Goal: Transaction & Acquisition: Purchase product/service

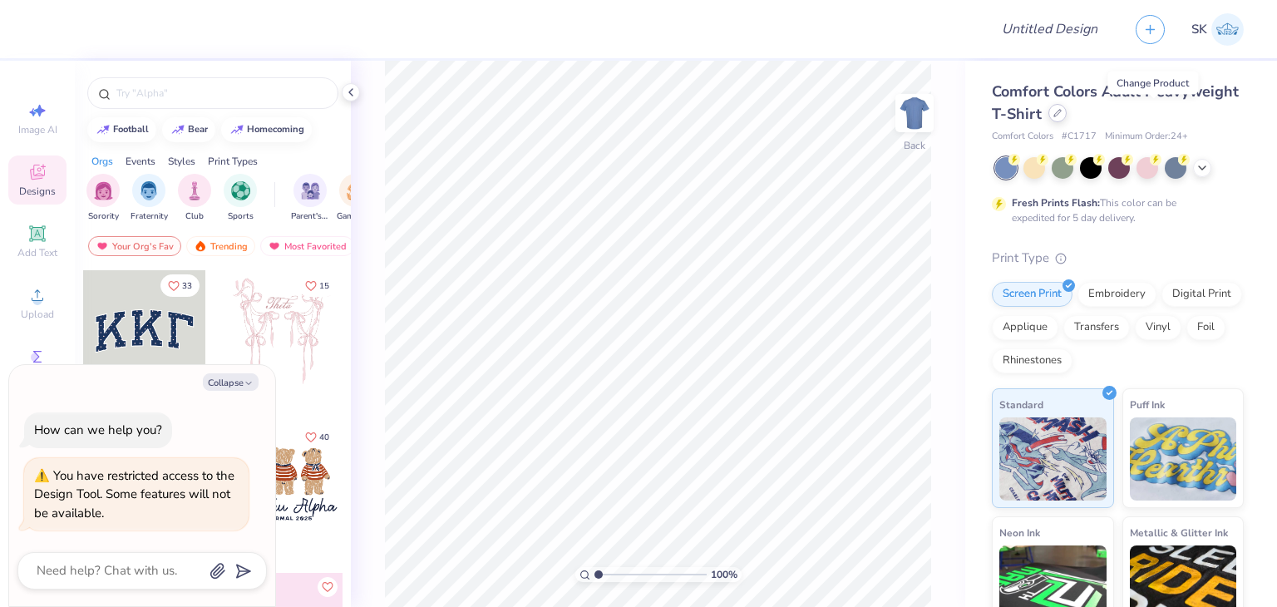
click at [1061, 113] on icon at bounding box center [1057, 113] width 8 height 8
type textarea "x"
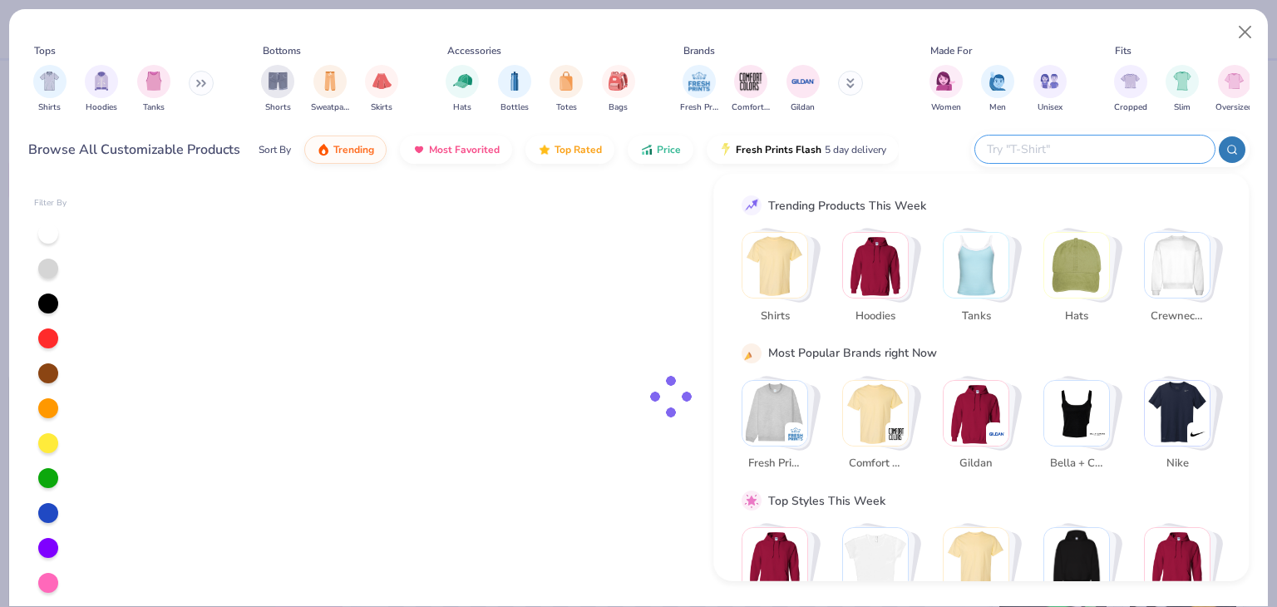
click at [1100, 154] on input "text" at bounding box center [1094, 149] width 218 height 19
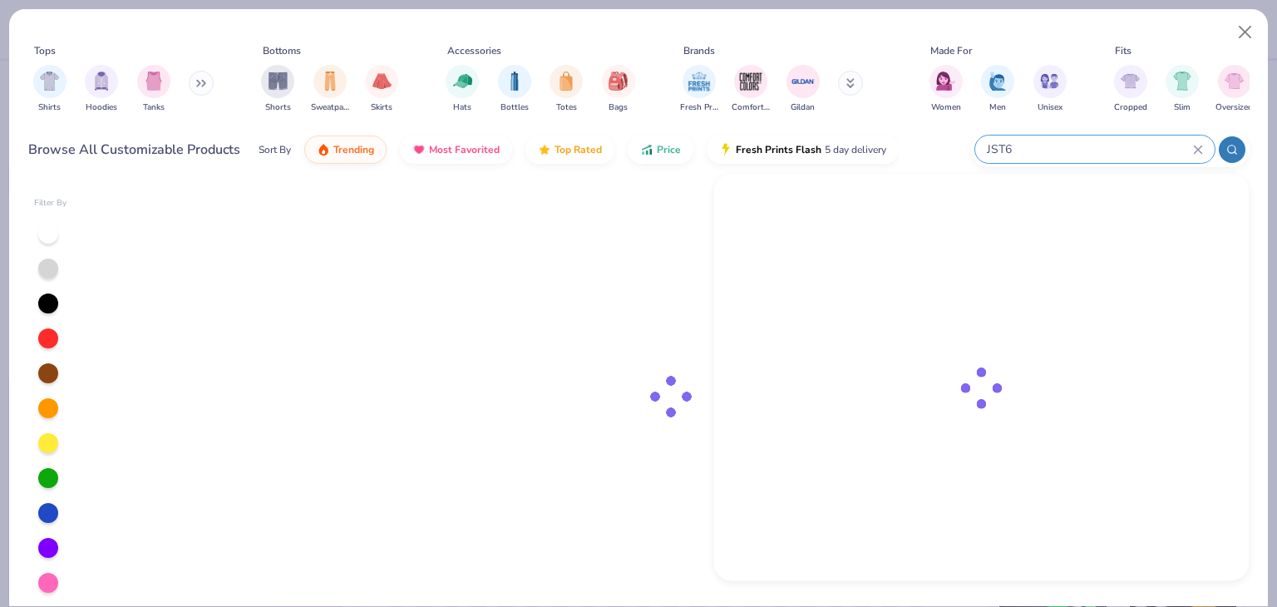
type input "JST62"
type textarea "x"
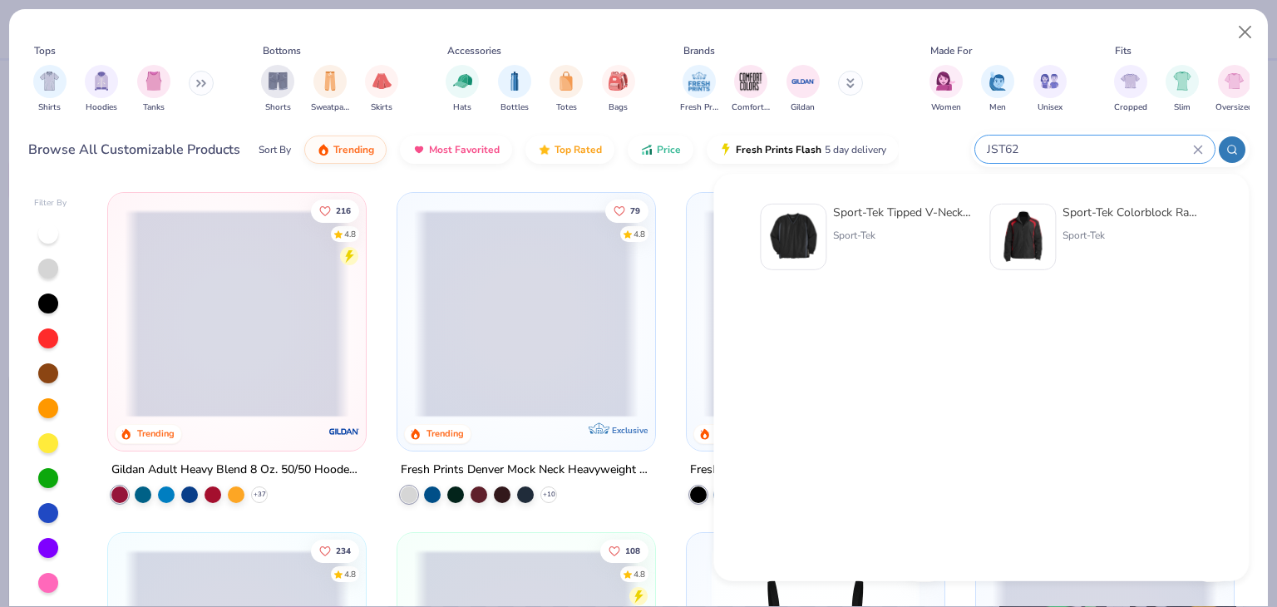
type input "JST62"
click at [765, 231] on div at bounding box center [793, 237] width 66 height 66
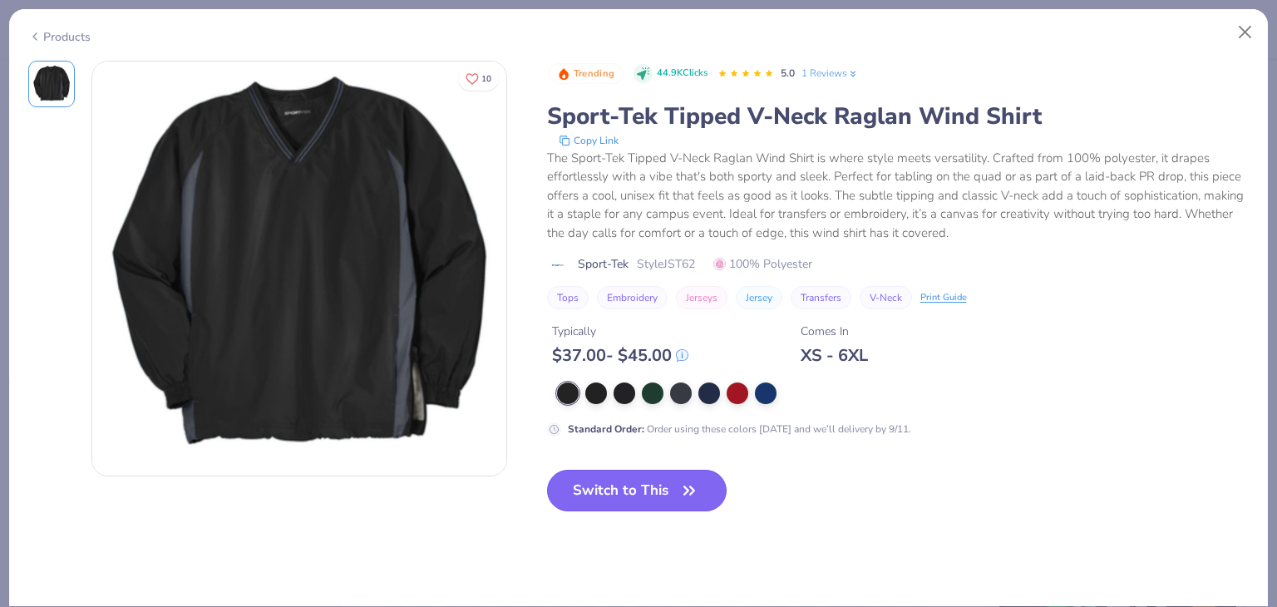
click at [665, 506] on button "Switch to This" at bounding box center [637, 491] width 180 height 42
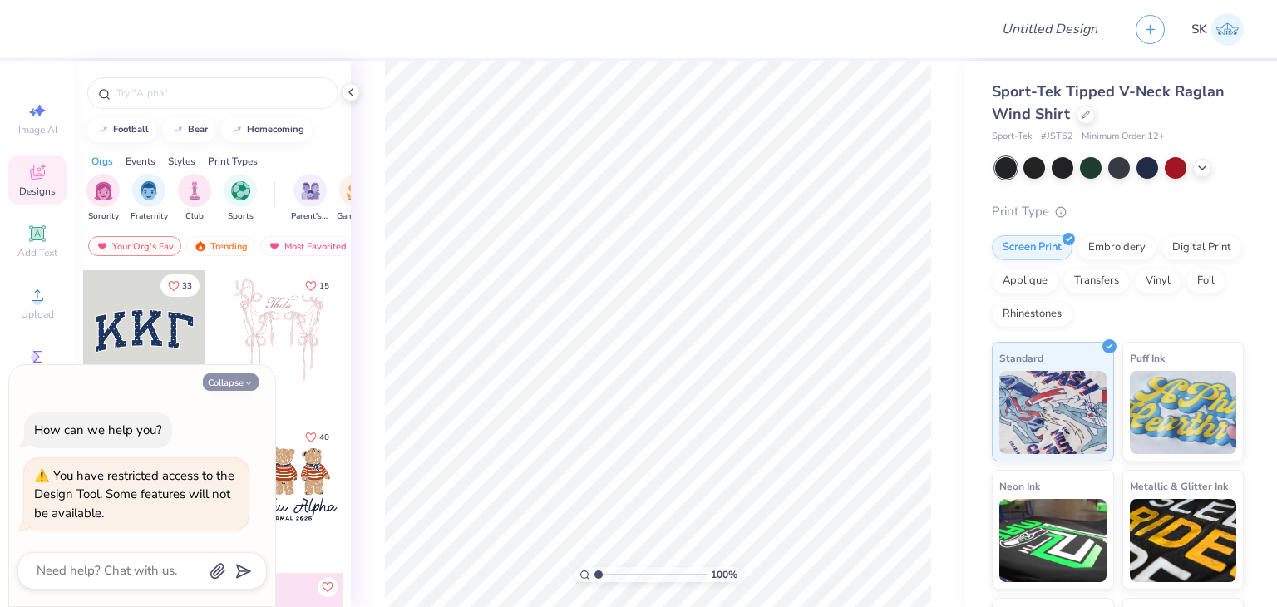
click at [217, 380] on button "Collapse" at bounding box center [231, 381] width 56 height 17
type textarea "x"
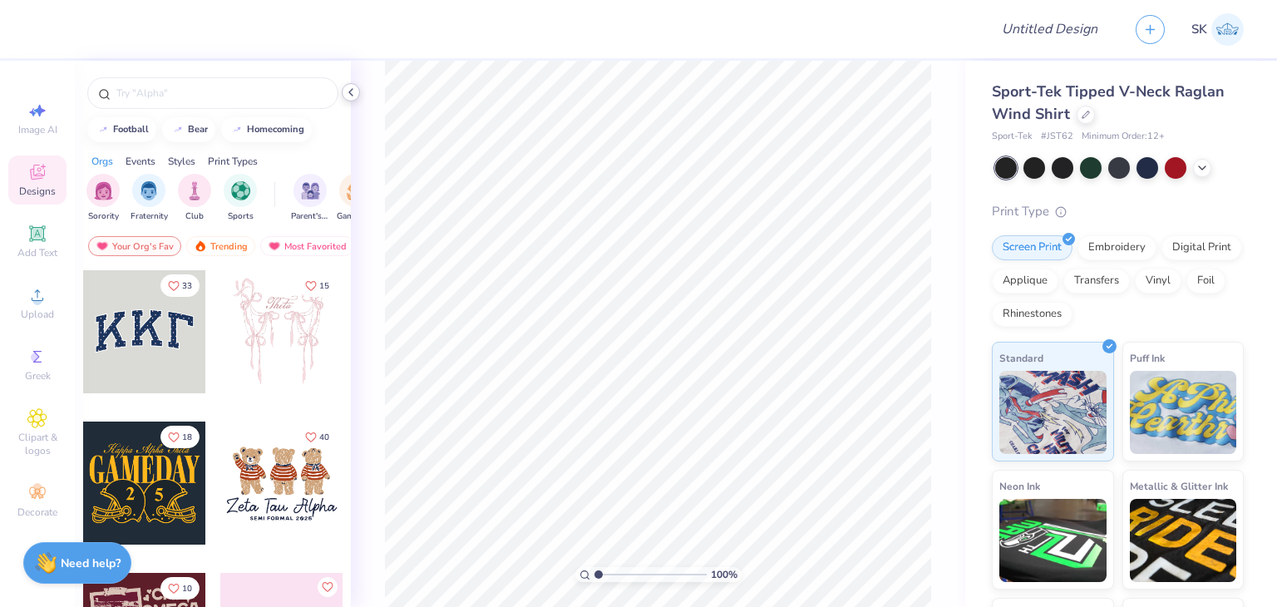
click at [353, 91] on icon at bounding box center [350, 92] width 13 height 13
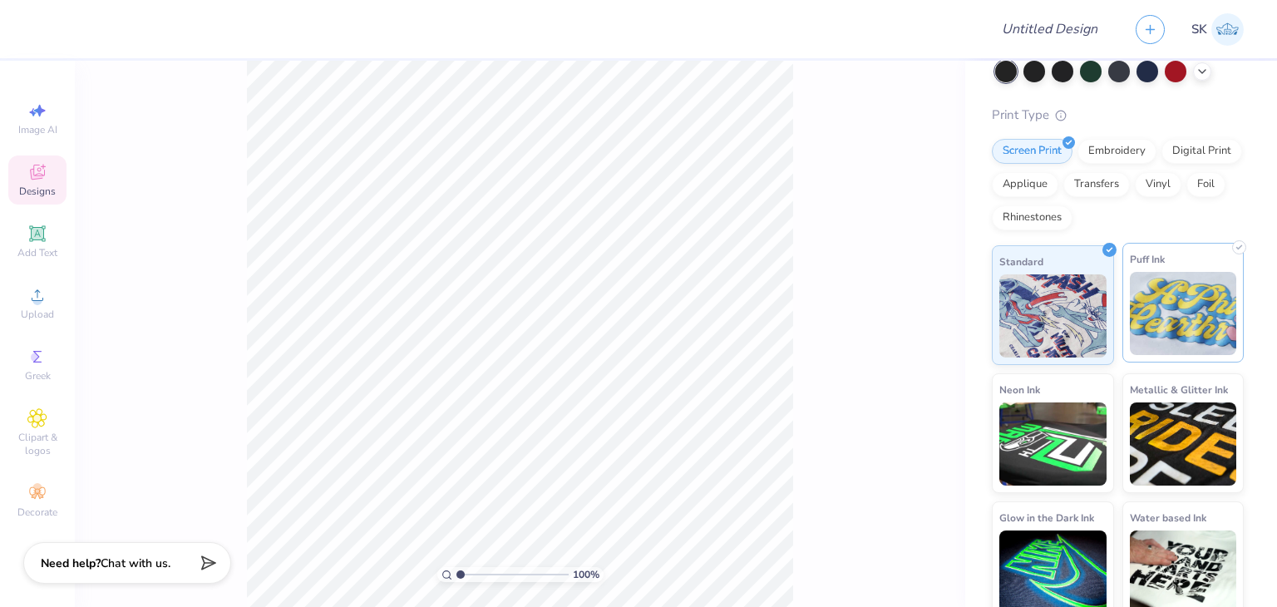
scroll to position [110, 0]
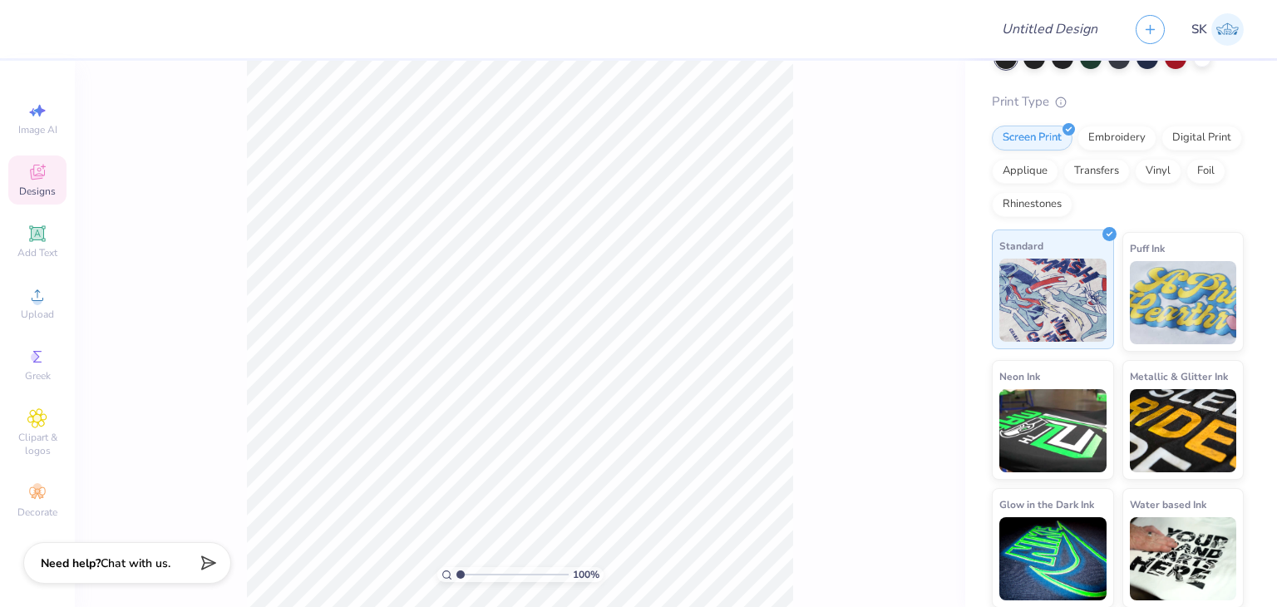
click at [1083, 300] on img at bounding box center [1052, 300] width 107 height 83
click at [51, 179] on div "Designs" at bounding box center [37, 179] width 58 height 49
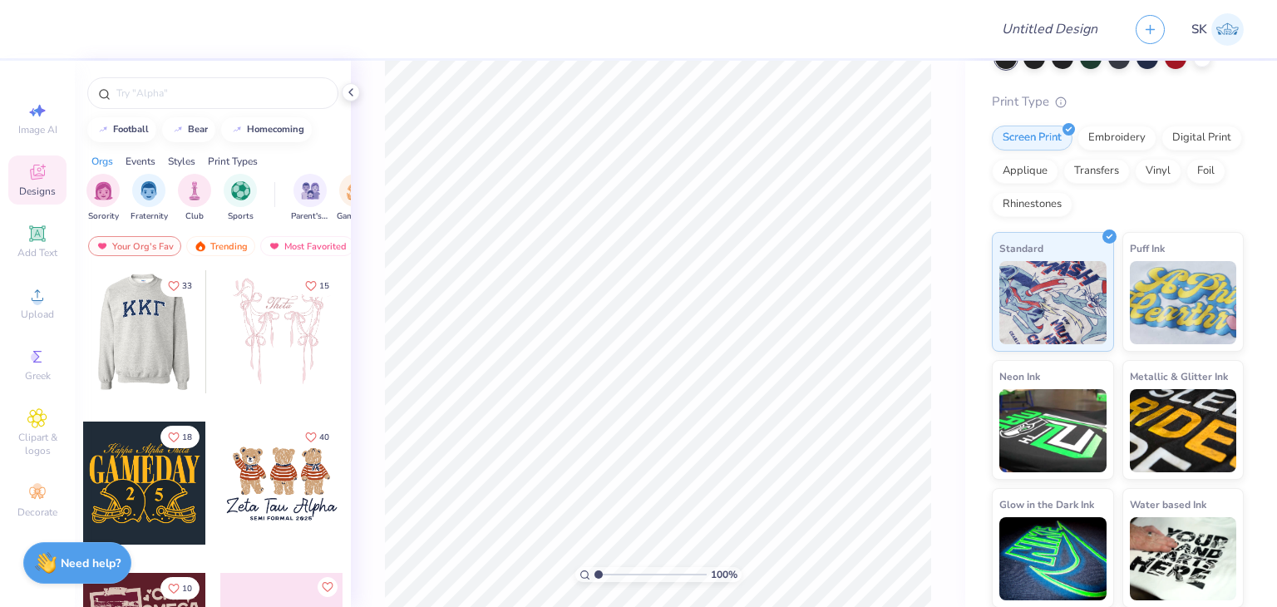
click at [147, 347] on div at bounding box center [143, 331] width 123 height 123
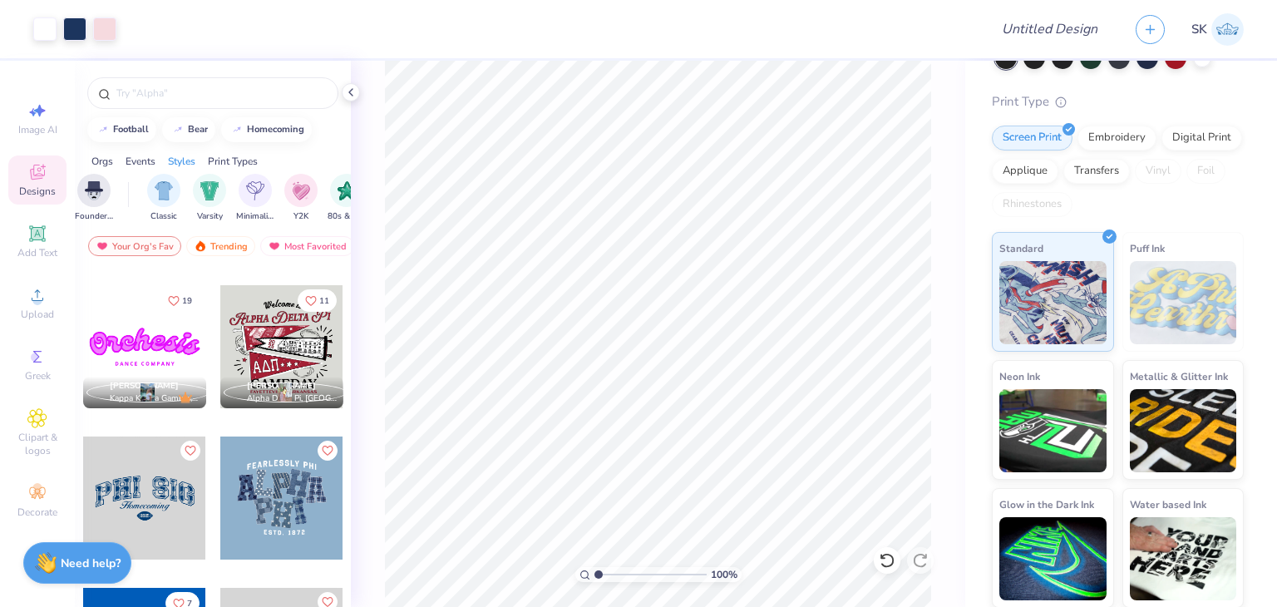
scroll to position [745, 0]
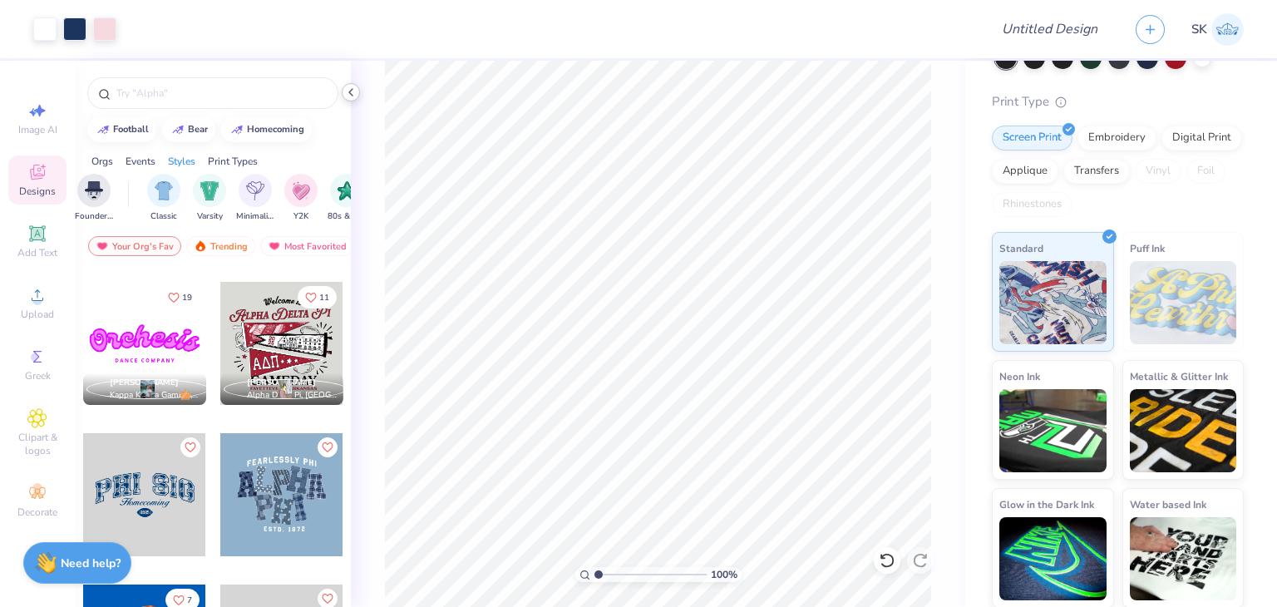
click at [351, 90] on polyline at bounding box center [350, 92] width 3 height 7
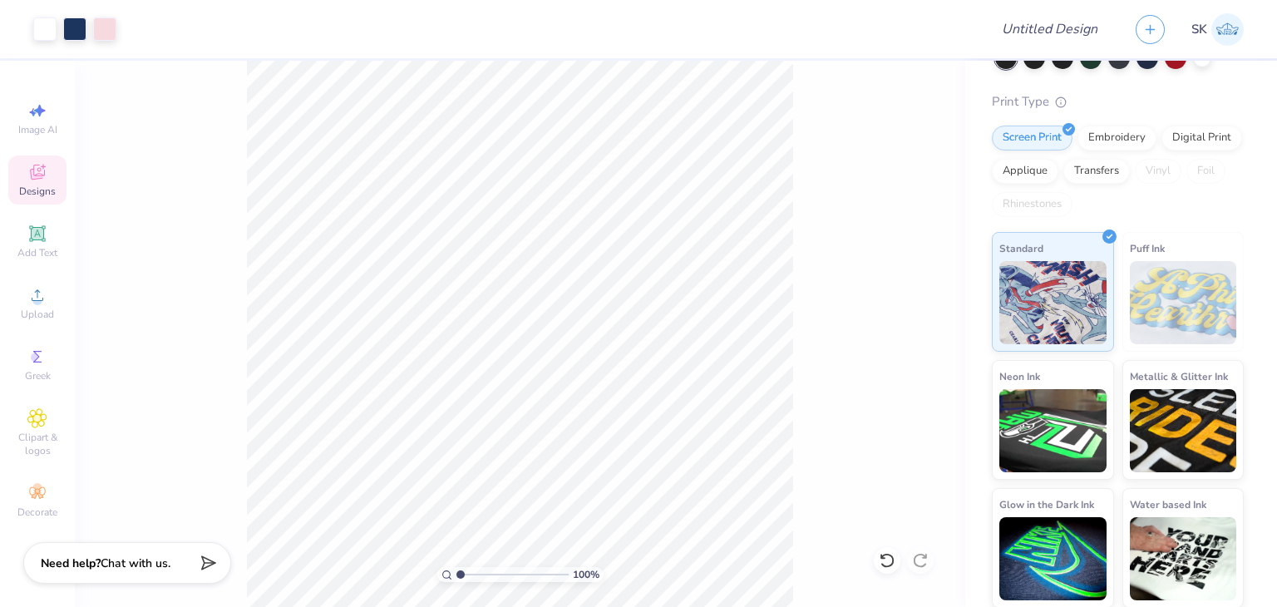
scroll to position [0, 0]
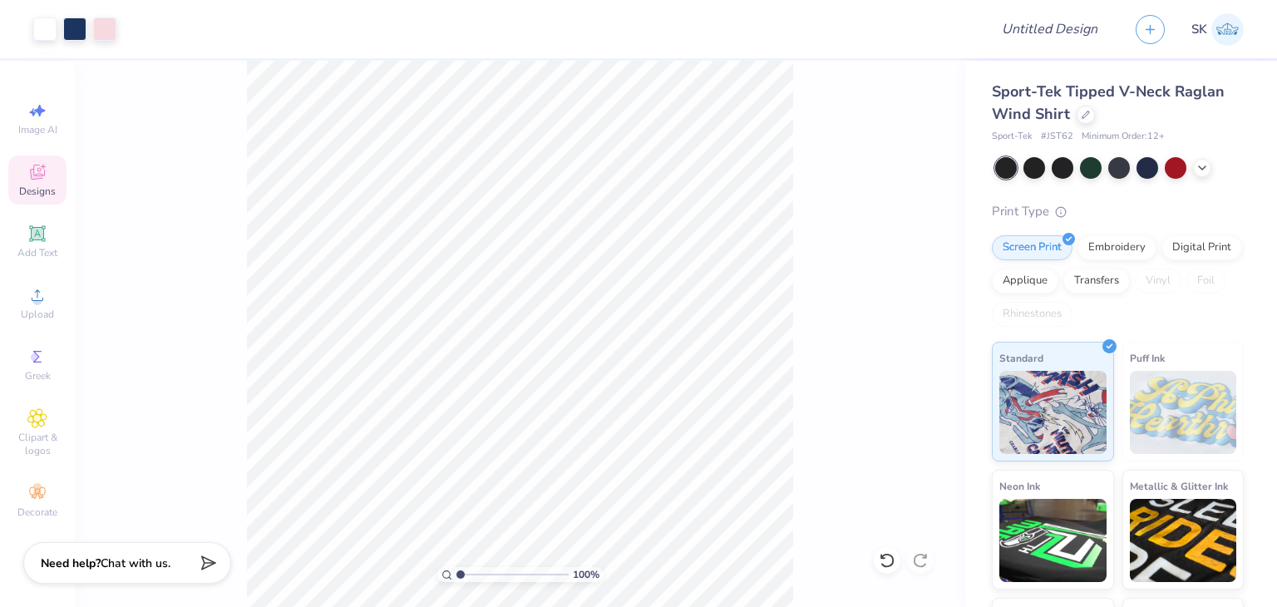
click at [206, 131] on div "100 %" at bounding box center [520, 334] width 890 height 546
click at [1084, 121] on div at bounding box center [1085, 113] width 18 height 18
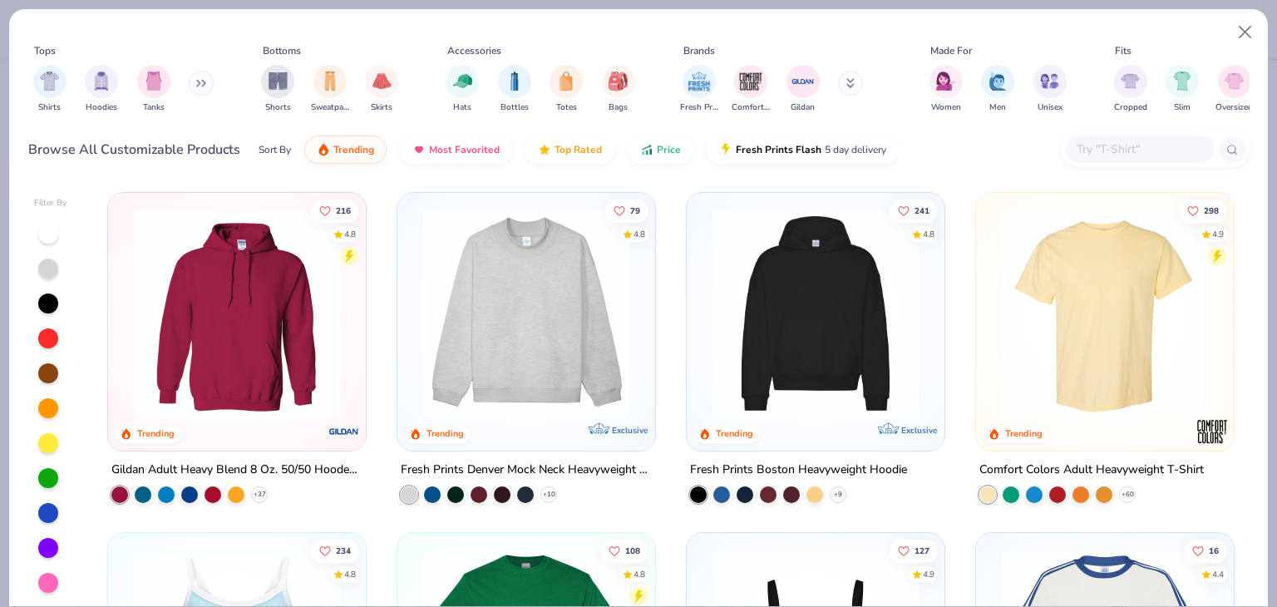
click at [1104, 287] on img at bounding box center [1104, 313] width 224 height 208
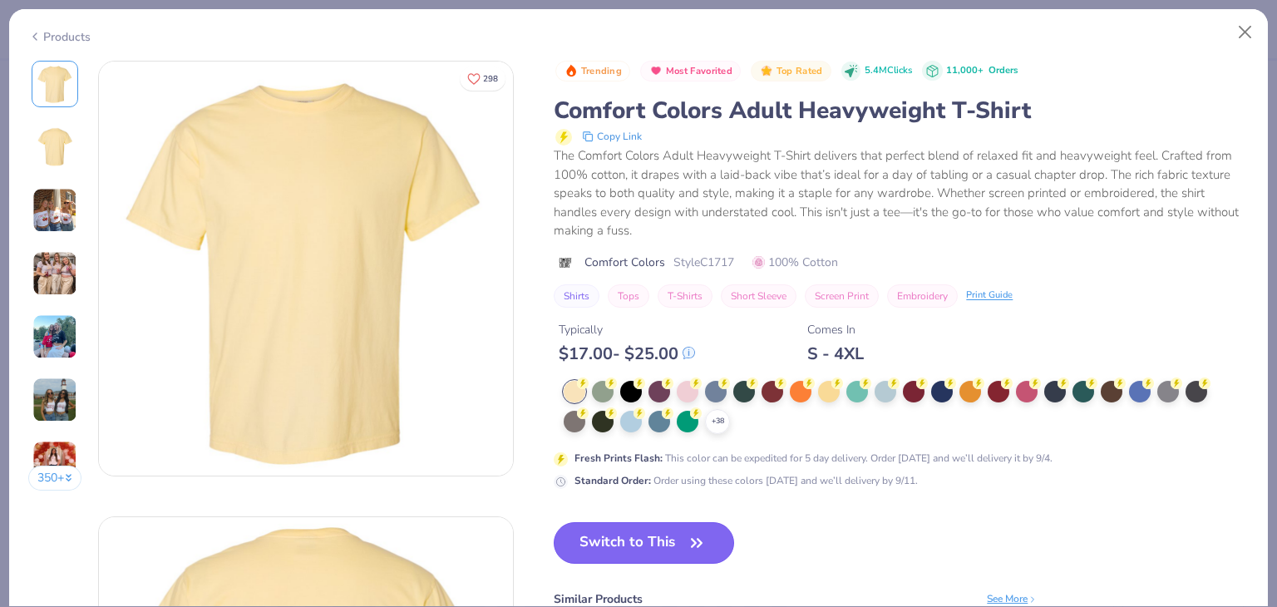
click at [675, 539] on button "Switch to This" at bounding box center [644, 543] width 180 height 42
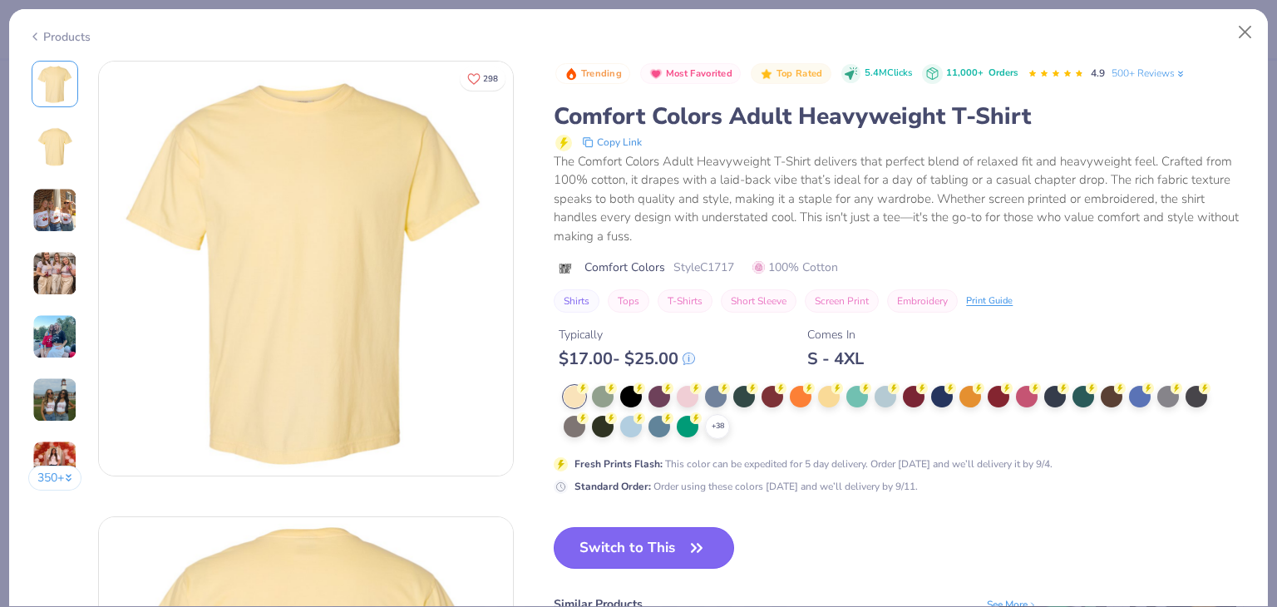
click at [674, 539] on button "Switch to This" at bounding box center [644, 548] width 180 height 42
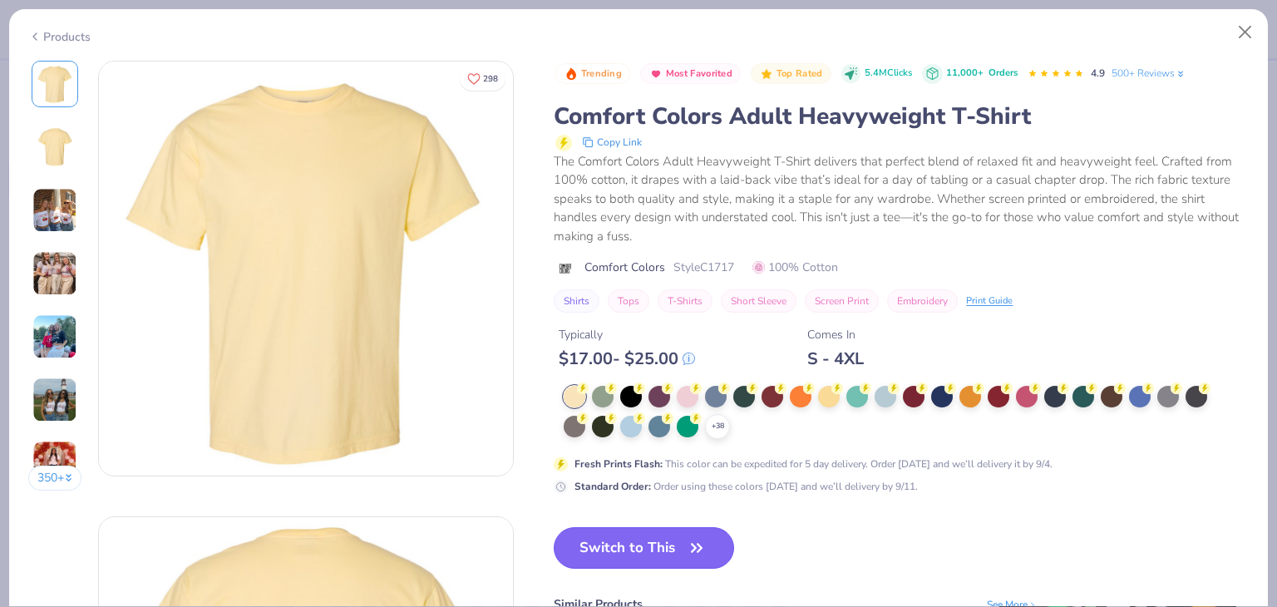
click at [656, 544] on button "Switch to This" at bounding box center [644, 548] width 180 height 42
click at [642, 549] on button "Switch to This" at bounding box center [644, 548] width 180 height 42
click at [1241, 27] on button "Close" at bounding box center [1245, 33] width 32 height 32
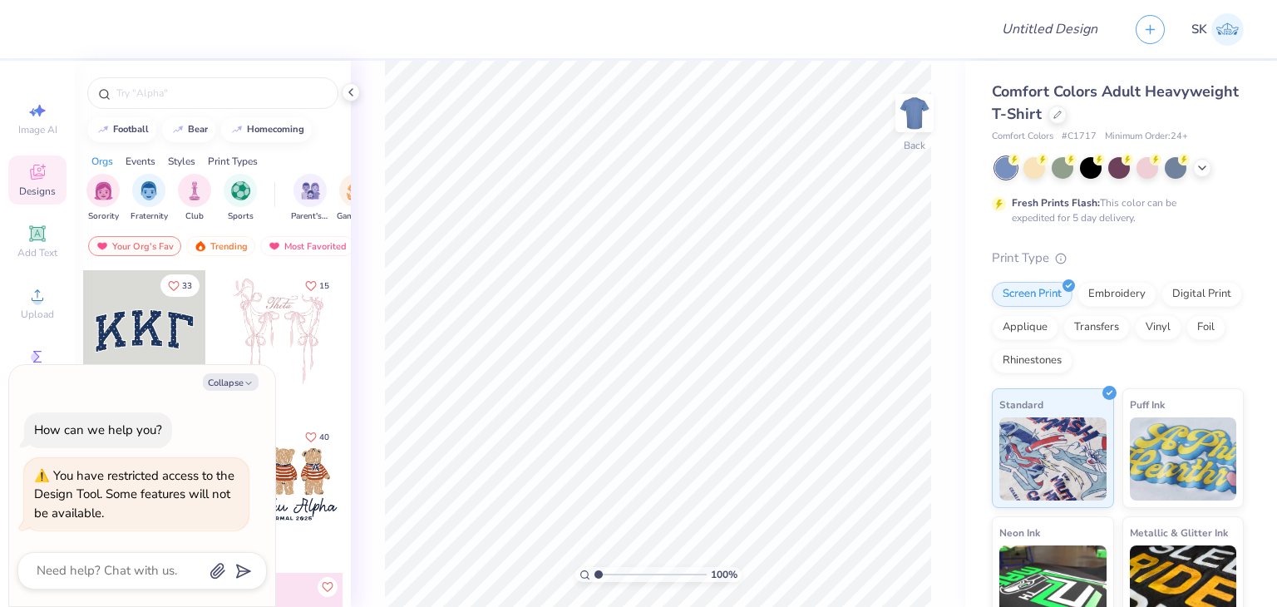
click at [118, 303] on div at bounding box center [144, 331] width 123 height 123
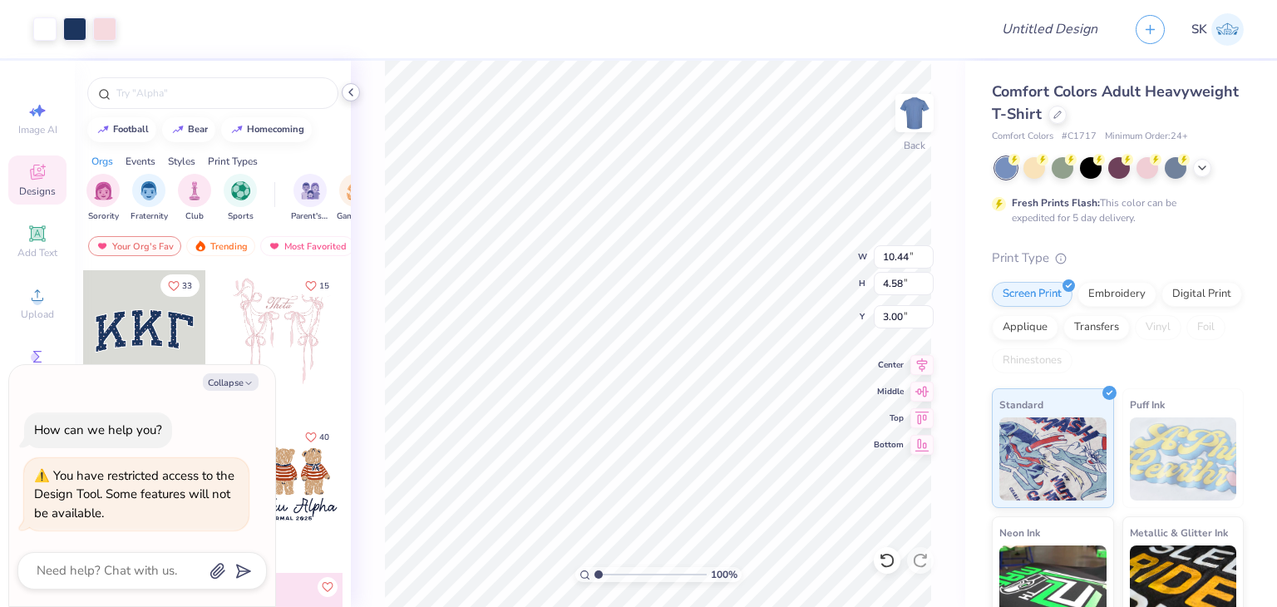
click at [353, 97] on icon at bounding box center [350, 92] width 13 height 13
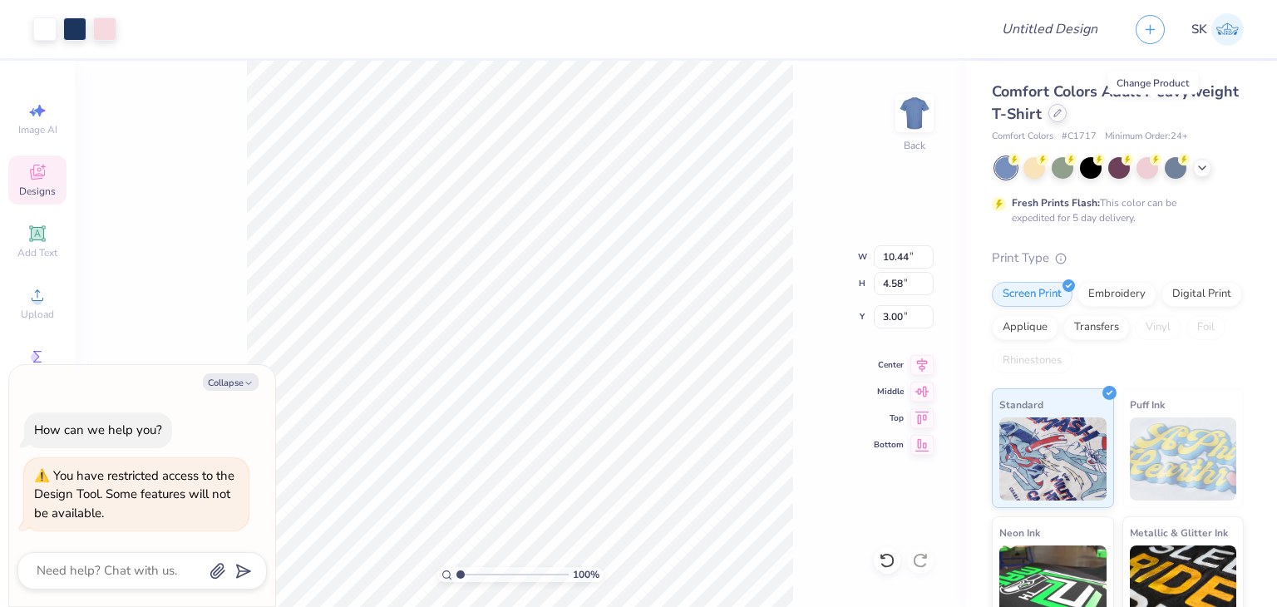
click at [1066, 114] on div at bounding box center [1057, 113] width 18 height 18
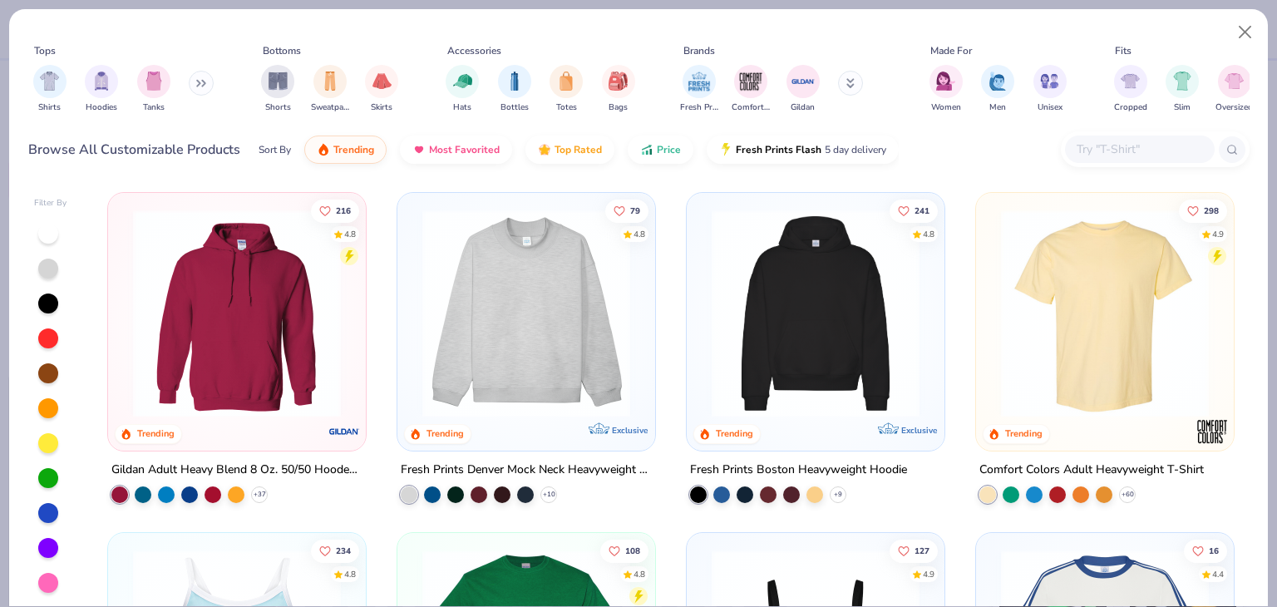
type textarea "x"
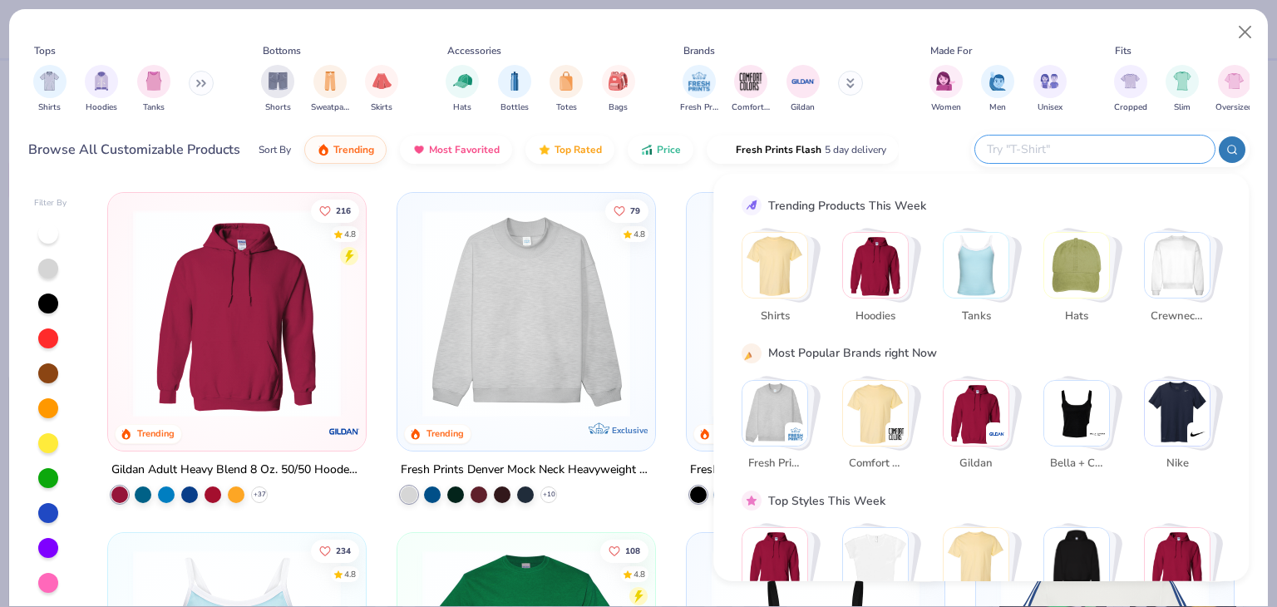
click at [1121, 143] on input "text" at bounding box center [1094, 149] width 218 height 19
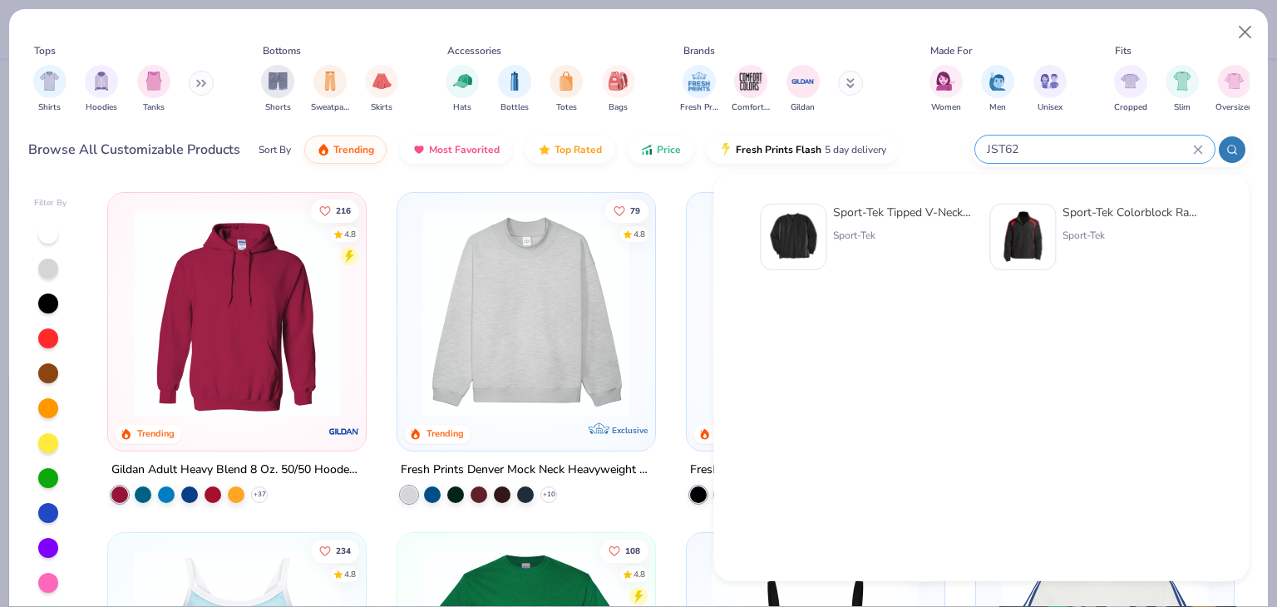
type input "JST62"
click at [932, 234] on div "Sport-Tek" at bounding box center [903, 235] width 140 height 15
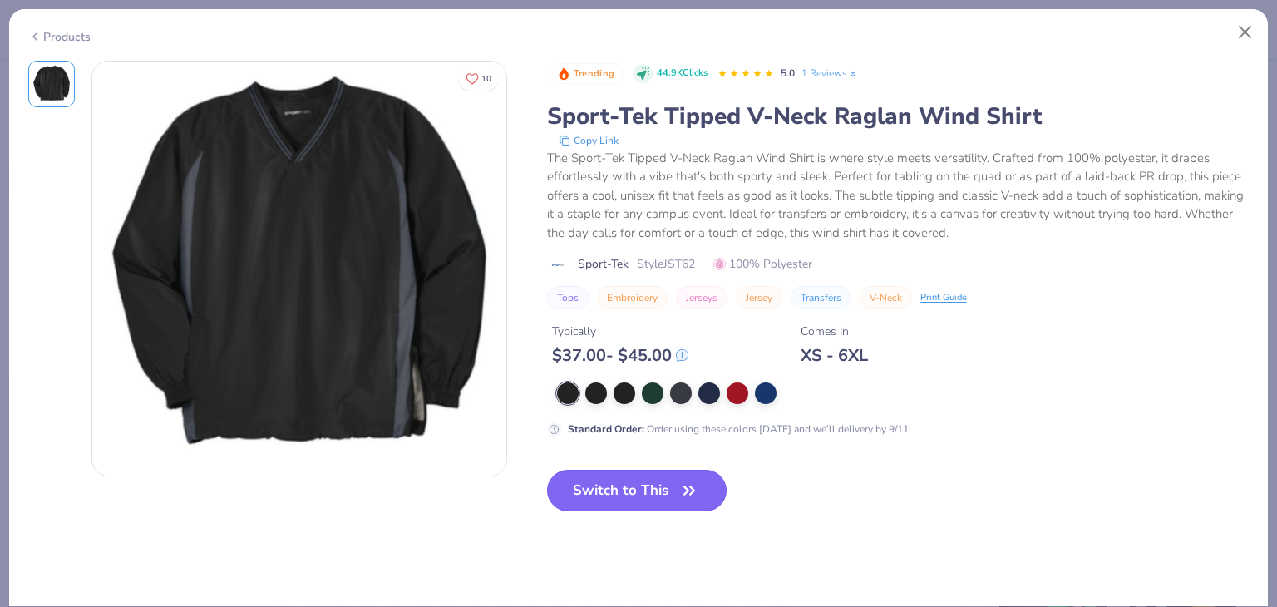
click at [655, 473] on button "Switch to This" at bounding box center [637, 491] width 180 height 42
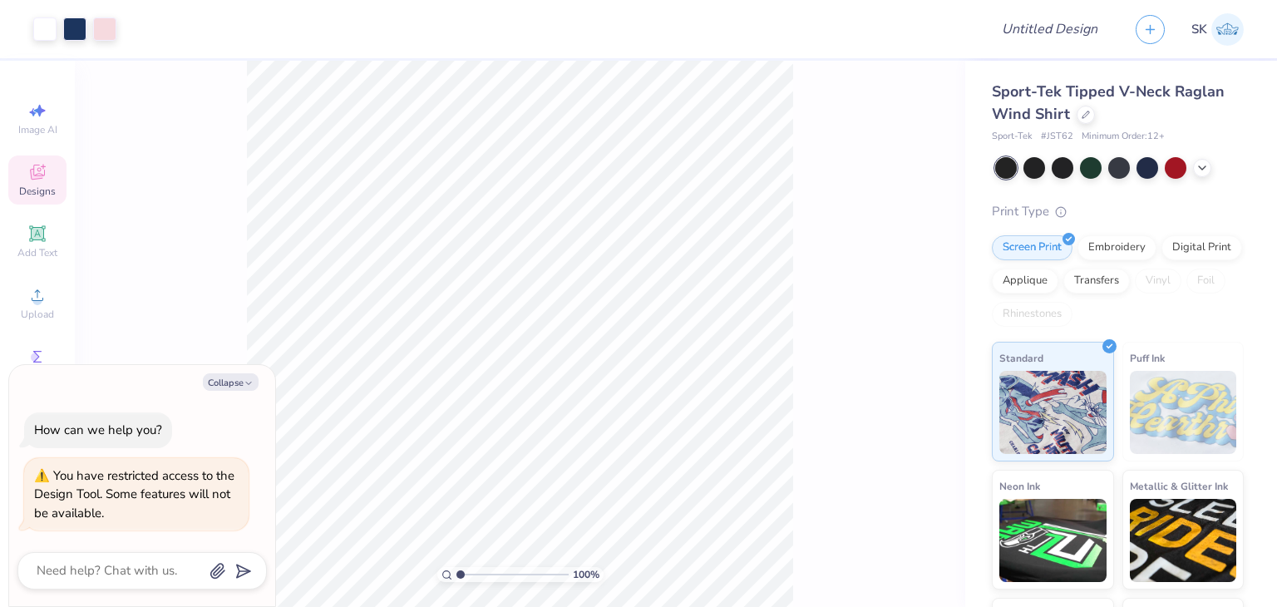
click at [219, 392] on div "Collapse How can we help you? You have restricted access to the Design Tool. So…" at bounding box center [142, 485] width 266 height 241
click at [244, 380] on icon "button" at bounding box center [249, 383] width 10 height 10
type textarea "x"
